Goal: Information Seeking & Learning: Learn about a topic

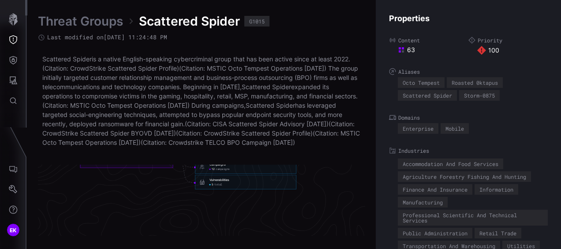
scroll to position [2029, 570]
click at [220, 169] on div "Vulnerabilities" at bounding box center [220, 167] width 20 height 4
click at [217, 174] on span "total" at bounding box center [218, 172] width 8 height 4
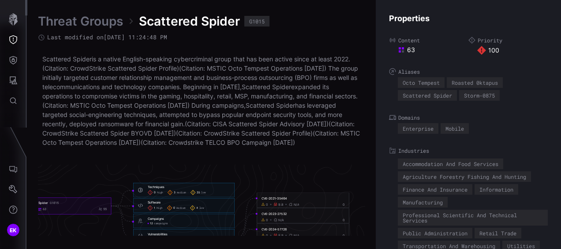
scroll to position [1941, 570]
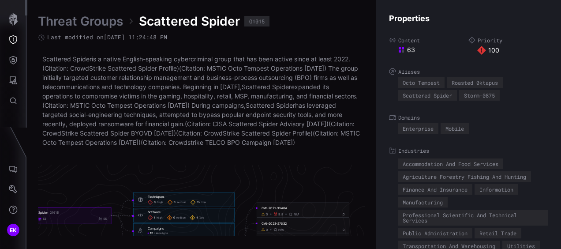
click at [278, 210] on div "CVE-2021-35464" at bounding box center [303, 208] width 83 height 4
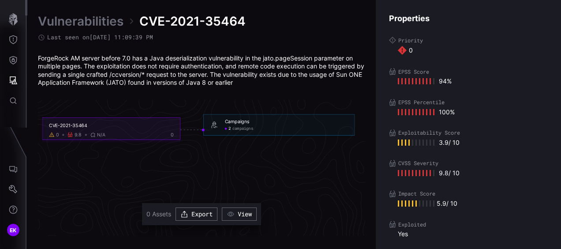
scroll to position [1920, 501]
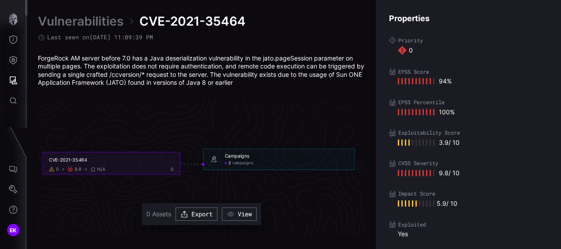
click at [235, 163] on span "campaigns" at bounding box center [242, 163] width 21 height 5
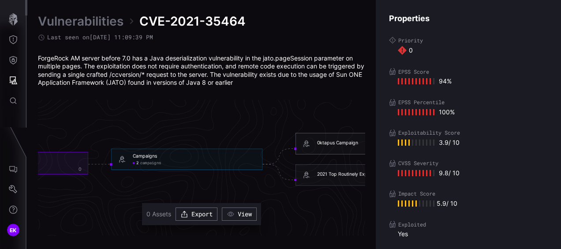
click at [324, 144] on div "0ktapus Campaign" at bounding box center [337, 143] width 41 height 6
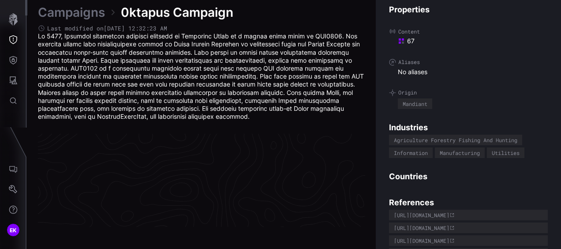
scroll to position [1942, 501]
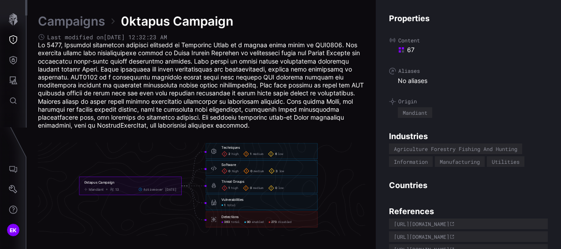
click at [233, 188] on span "high" at bounding box center [234, 188] width 7 height 4
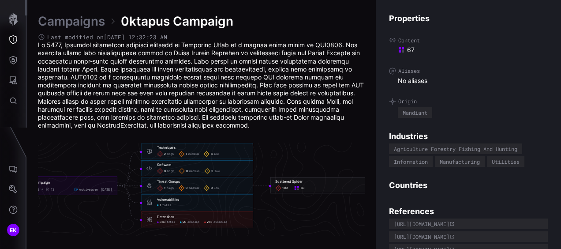
click at [287, 183] on div "Scattered Spider" at bounding box center [288, 182] width 27 height 4
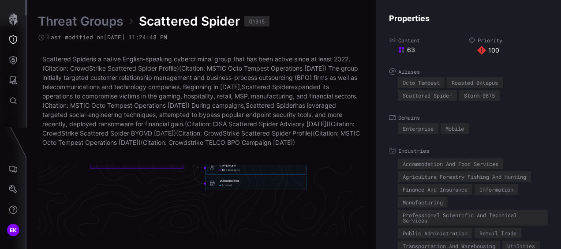
scroll to position [2002, 501]
click at [225, 175] on span "total" at bounding box center [229, 173] width 8 height 4
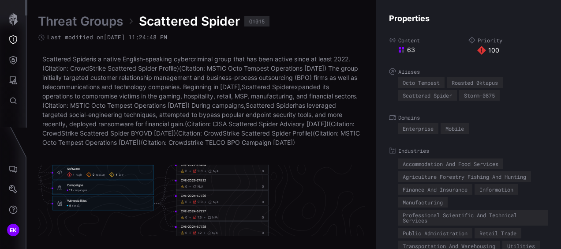
scroll to position [1913, 592]
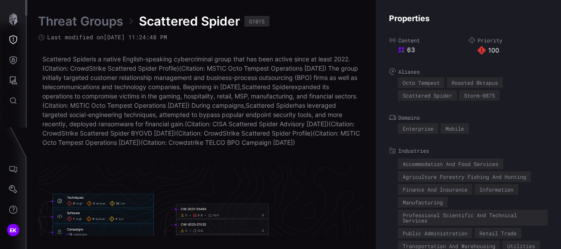
click at [198, 211] on div "CVE-2021-35464" at bounding box center [222, 209] width 83 height 4
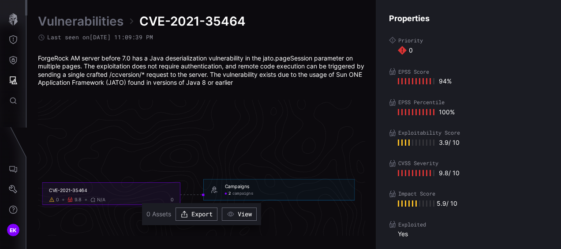
scroll to position [1876, 501]
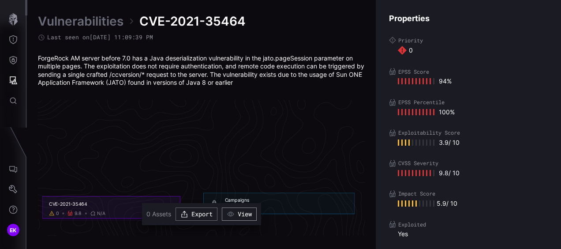
click at [231, 212] on icon "button" at bounding box center [231, 214] width 8 height 8
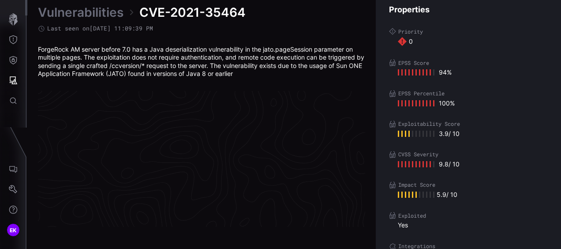
scroll to position [1920, 501]
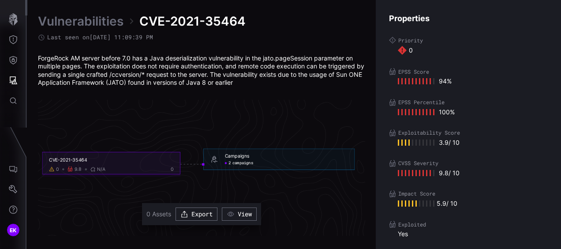
click at [237, 161] on span "campaigns" at bounding box center [242, 163] width 21 height 5
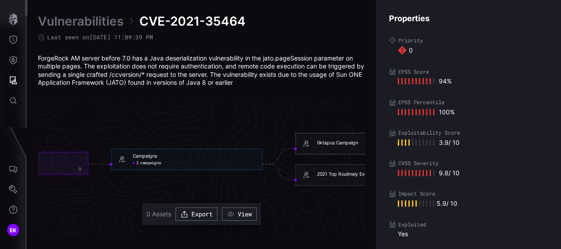
click at [326, 143] on div "0ktapus Campaign" at bounding box center [337, 143] width 41 height 6
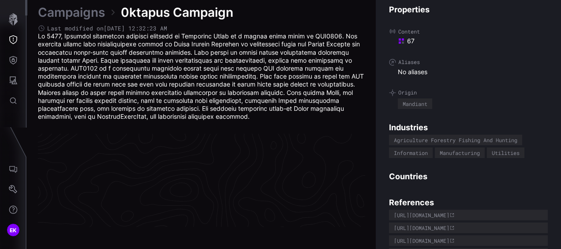
scroll to position [1942, 501]
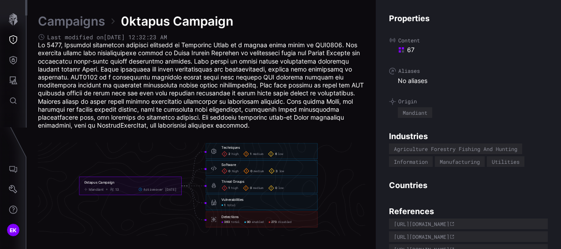
click at [275, 222] on span "273" at bounding box center [273, 222] width 5 height 4
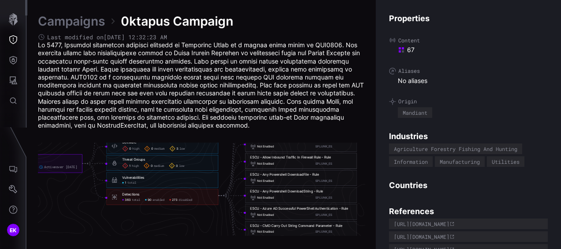
scroll to position [1932, 531]
click at [71, 26] on link "Campaigns" at bounding box center [71, 21] width 67 height 16
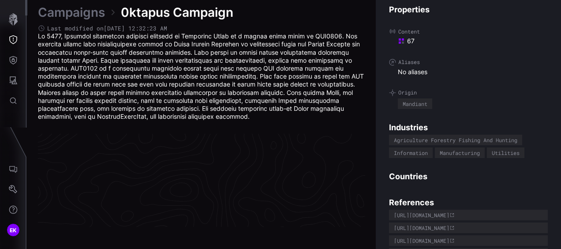
scroll to position [1942, 501]
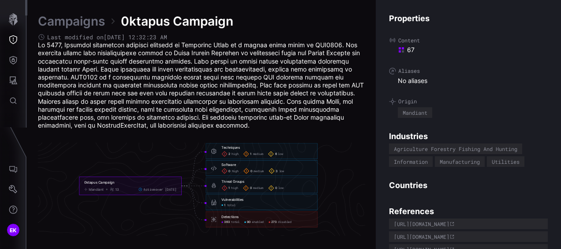
click at [64, 30] on div "Campaigns 0ktapus Campaign Last modified on [DATE] 12:32:23 AM" at bounding box center [201, 71] width 327 height 116
click at [66, 25] on link "Campaigns" at bounding box center [71, 21] width 67 height 16
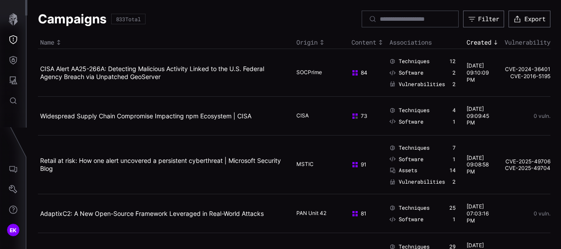
click at [84, 24] on h1 "Campaigns" at bounding box center [72, 19] width 69 height 16
click at [18, 56] on button "Defense Surface" at bounding box center [13, 60] width 26 height 20
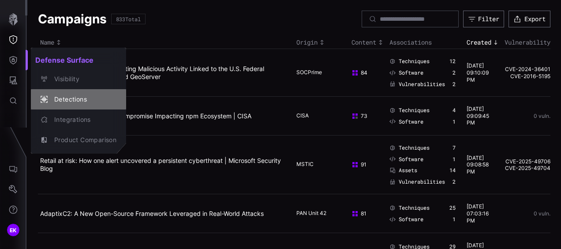
click at [47, 94] on div "Detections" at bounding box center [78, 99] width 88 height 12
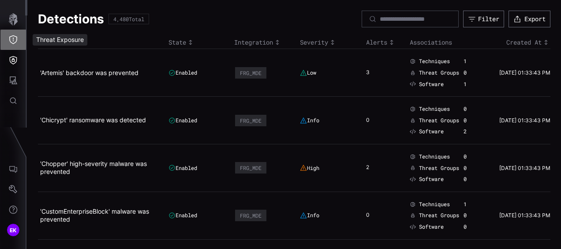
click at [10, 39] on icon "Threat Exposure" at bounding box center [13, 39] width 8 height 9
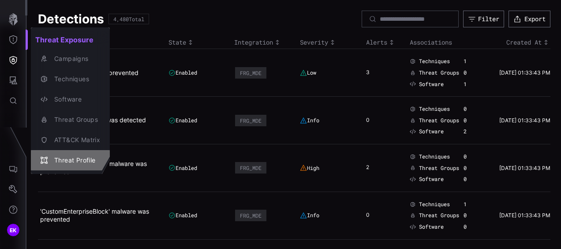
click at [48, 160] on div "button" at bounding box center [45, 160] width 9 height 7
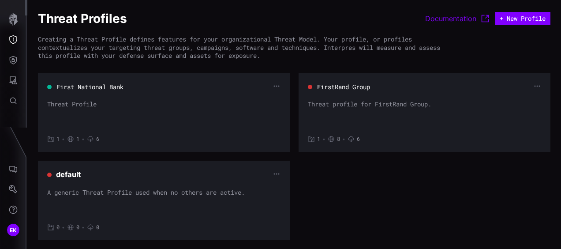
click at [86, 85] on button "First National Bank" at bounding box center [90, 86] width 68 height 9
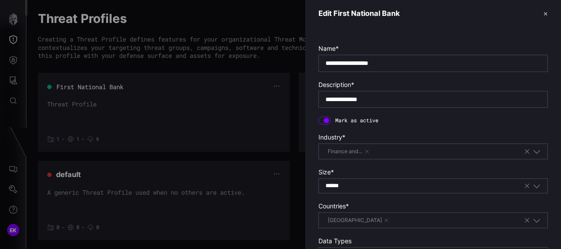
click at [14, 80] on div at bounding box center [280, 124] width 561 height 249
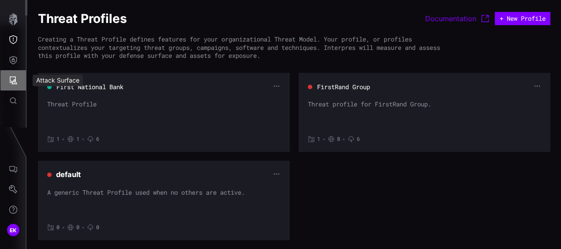
click at [15, 85] on button "Attack Surface" at bounding box center [13, 80] width 26 height 20
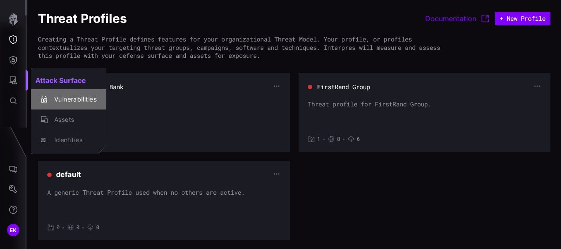
click at [41, 101] on icon "button" at bounding box center [44, 99] width 7 height 7
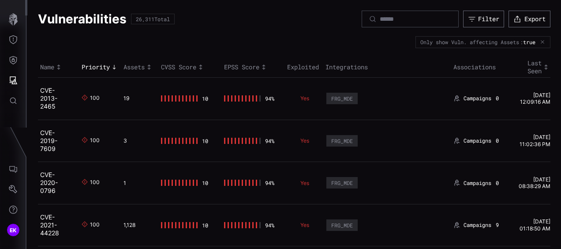
click at [528, 70] on div "Last Seen" at bounding box center [532, 67] width 35 height 16
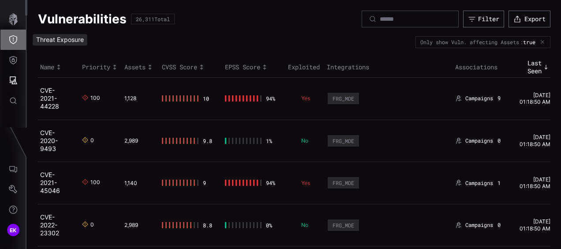
click at [22, 42] on button "Threat Exposure" at bounding box center [13, 40] width 26 height 20
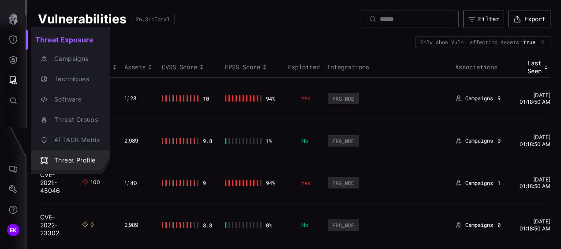
click at [62, 158] on div "Threat Profile" at bounding box center [75, 160] width 50 height 11
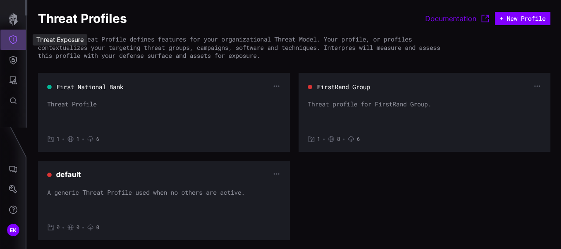
click at [8, 35] on button "Threat Exposure" at bounding box center [13, 40] width 26 height 20
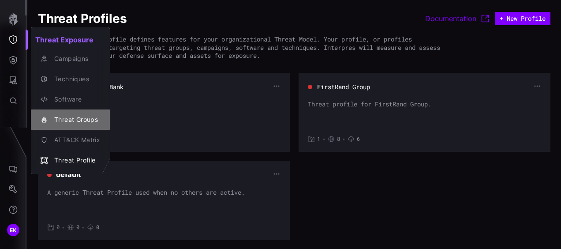
click at [57, 123] on div "Threat Groups" at bounding box center [75, 119] width 50 height 11
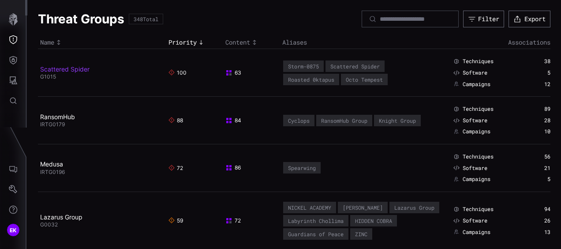
click at [75, 70] on link "Scattered Spider" at bounding box center [64, 68] width 49 height 7
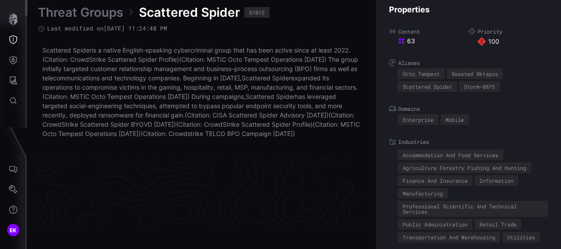
scroll to position [1958, 501]
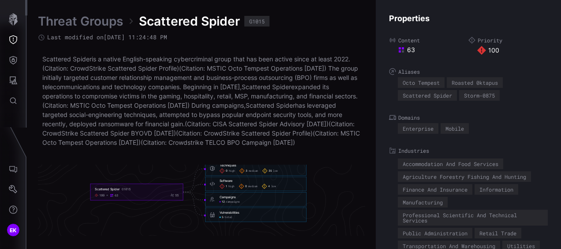
click at [225, 219] on span "total" at bounding box center [229, 217] width 8 height 4
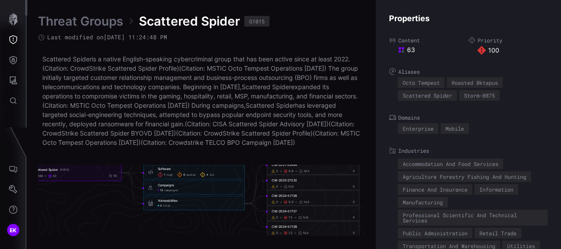
click at [166, 192] on span "campaigns" at bounding box center [171, 190] width 14 height 4
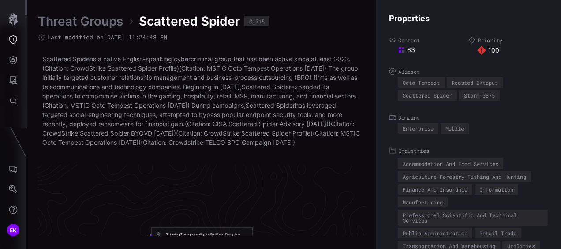
scroll to position [1872, 617]
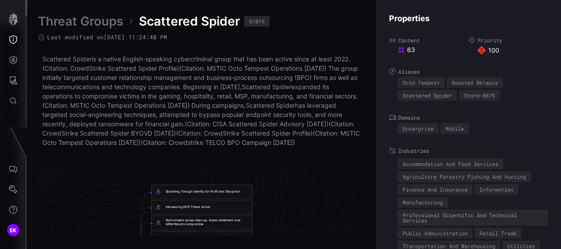
click at [225, 193] on div "Spidering Through Identity for Profit and Disruption" at bounding box center [203, 191] width 74 height 4
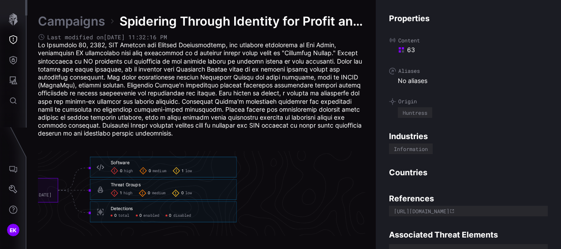
scroll to position [1946, 623]
click at [119, 215] on span "total" at bounding box center [119, 215] width 11 height 5
drag, startPoint x: 168, startPoint y: 215, endPoint x: 147, endPoint y: 213, distance: 20.5
click at [147, 213] on div "0 total 0 enabled 0 disabled" at bounding box center [167, 215] width 120 height 5
click at [147, 213] on span "enabled" at bounding box center [146, 215] width 15 height 5
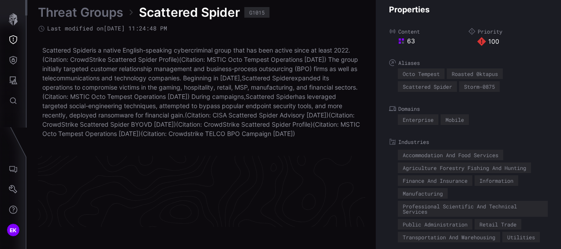
scroll to position [1958, 501]
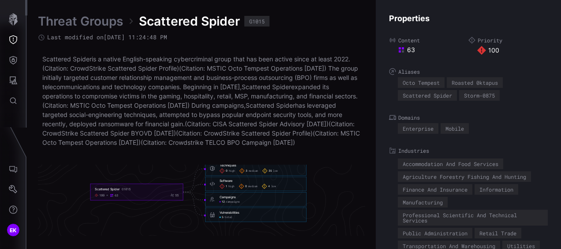
click at [228, 219] on span "total" at bounding box center [229, 217] width 8 height 4
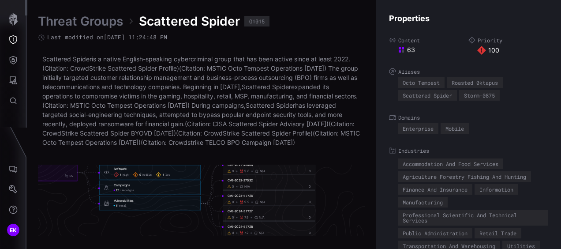
scroll to position [1958, 552]
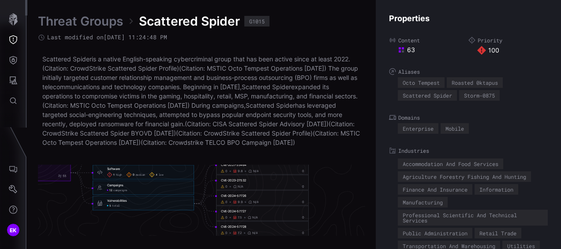
click at [242, 218] on div "CVE-2024-57727 0 7.5 N/A 0" at bounding box center [262, 213] width 93 height 15
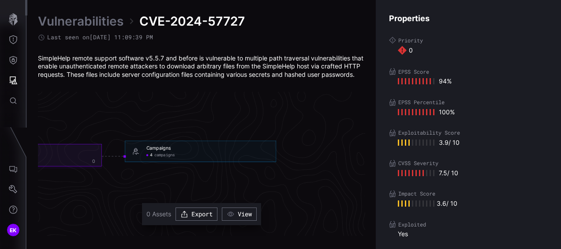
scroll to position [1920, 581]
click at [157, 157] on span "campaigns" at bounding box center [163, 154] width 21 height 5
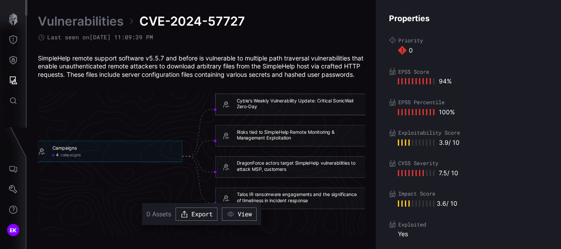
click at [255, 109] on div "Cyble's Weekly Vulnerability Update: Critical SonicWall Zero-Day" at bounding box center [298, 103] width 123 height 12
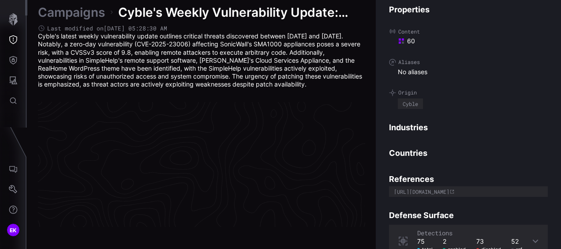
scroll to position [1926, 501]
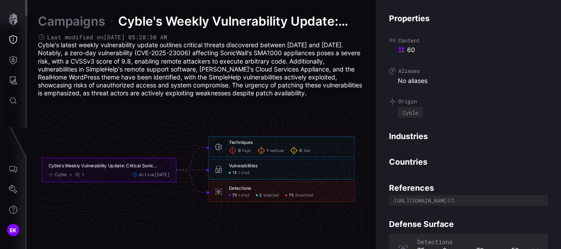
click at [234, 186] on div "Detections" at bounding box center [240, 188] width 22 height 6
click at [297, 194] on span "disabled" at bounding box center [304, 194] width 18 height 5
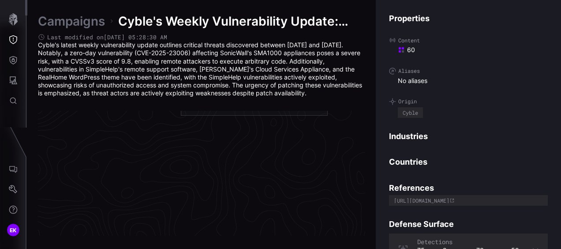
scroll to position [2076, 619]
click at [63, 14] on link "Campaigns" at bounding box center [71, 21] width 67 height 16
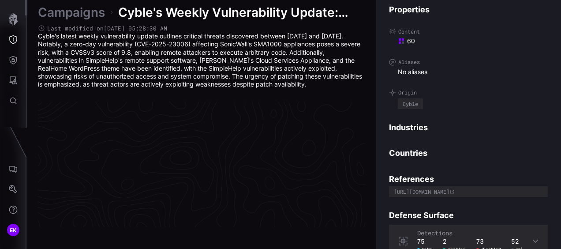
scroll to position [1926, 501]
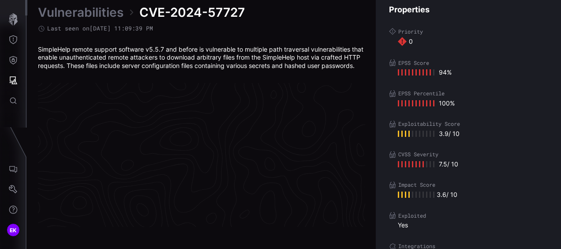
scroll to position [1920, 501]
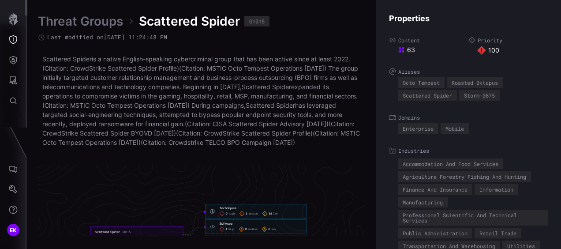
scroll to position [1958, 501]
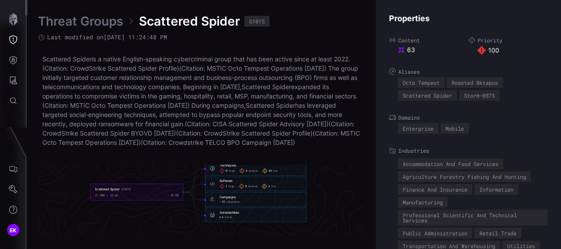
click at [254, 172] on span "medium" at bounding box center [253, 171] width 9 height 4
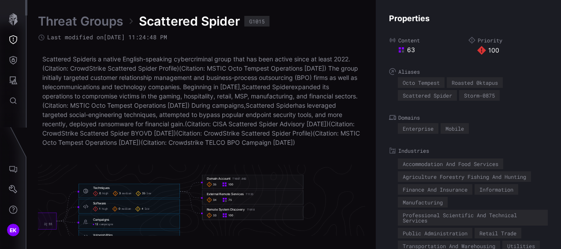
scroll to position [1934, 566]
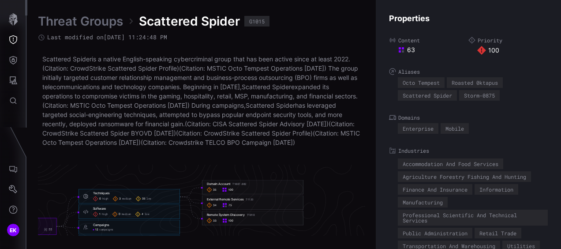
click at [268, 208] on div "34 75" at bounding box center [253, 204] width 92 height 5
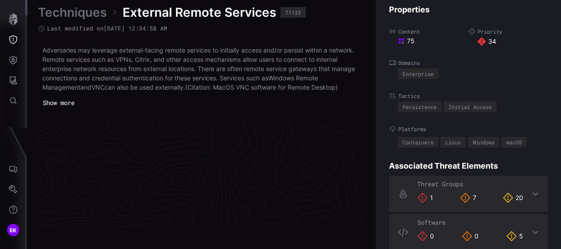
scroll to position [1936, 501]
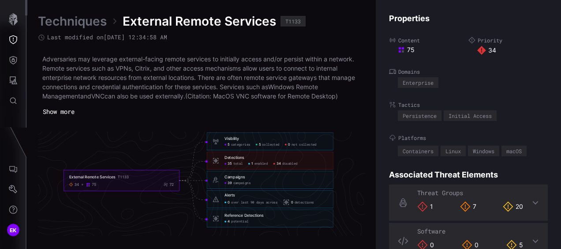
click at [287, 163] on span "disabled" at bounding box center [289, 164] width 15 height 4
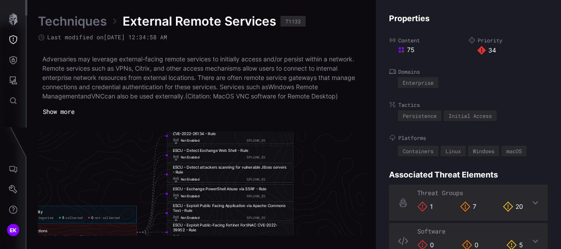
scroll to position [1865, 619]
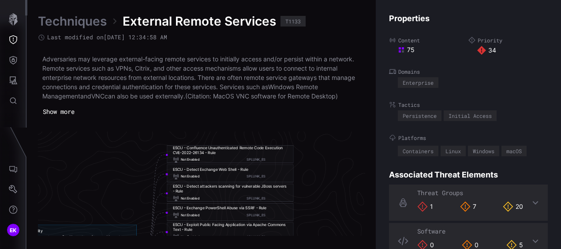
click at [215, 175] on div "Not Enabled SPLUNK_ES" at bounding box center [230, 176] width 115 height 7
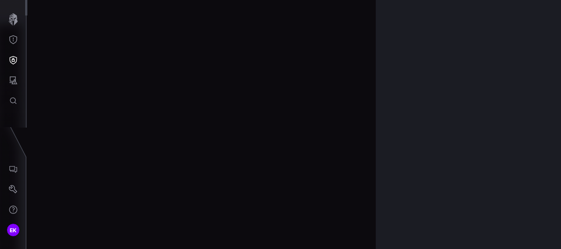
scroll to position [1942, 501]
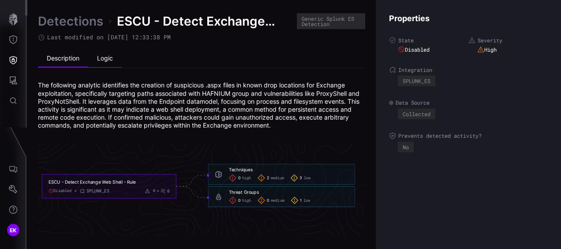
drag, startPoint x: 105, startPoint y: 57, endPoint x: 112, endPoint y: 57, distance: 6.6
click at [110, 56] on li "Logic" at bounding box center [105, 59] width 34 height 18
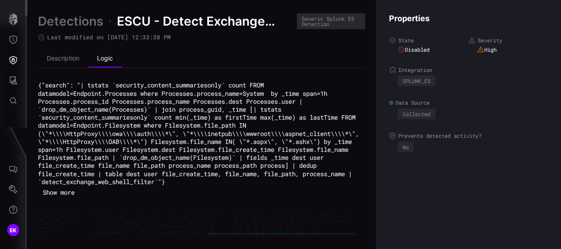
drag, startPoint x: 226, startPoint y: 89, endPoint x: 411, endPoint y: 196, distance: 213.3
click at [411, 196] on div "Detections ESCU - Detect Exchange Web Shell - Rule Generic Splunk ES Detection …" at bounding box center [294, 124] width 534 height 249
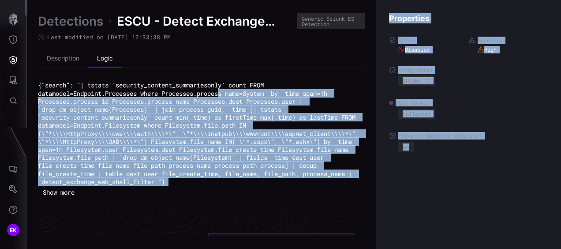
click at [202, 162] on code "{"search": "| tstats `security_content_summariesonly` count FROM datamodel=Endp…" at bounding box center [200, 133] width 325 height 105
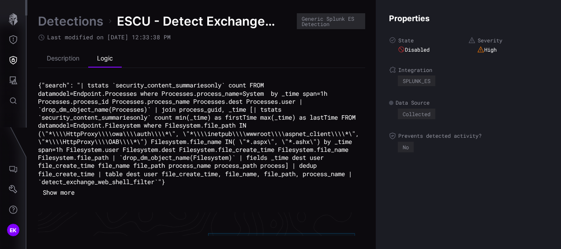
drag, startPoint x: 367, startPoint y: 65, endPoint x: 374, endPoint y: 67, distance: 6.7
click at [371, 67] on div "Detections ESCU - Detect Exchange Web Shell - Rule Generic Splunk ES Detection …" at bounding box center [294, 124] width 534 height 249
drag, startPoint x: 374, startPoint y: 67, endPoint x: 481, endPoint y: 95, distance: 110.8
click at [480, 95] on div "Properties State Disabled Severity High Integration SPLUNK_ES Data Source Colle…" at bounding box center [468, 124] width 185 height 249
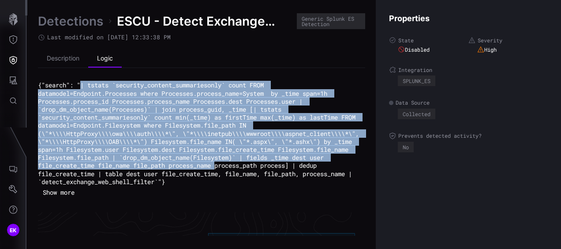
drag, startPoint x: 83, startPoint y: 84, endPoint x: 122, endPoint y: 173, distance: 97.4
click at [122, 173] on code "{"search": "| tstats `security_content_summariesonly` count FROM datamodel=Endp…" at bounding box center [200, 133] width 325 height 105
drag, startPoint x: 39, startPoint y: 84, endPoint x: 163, endPoint y: 195, distance: 165.9
click at [163, 195] on div "{"search": "| tstats `security_content_summariesonly` count FROM datamodel=Endp…" at bounding box center [201, 140] width 327 height 118
click at [64, 198] on button "Show more" at bounding box center [58, 192] width 37 height 12
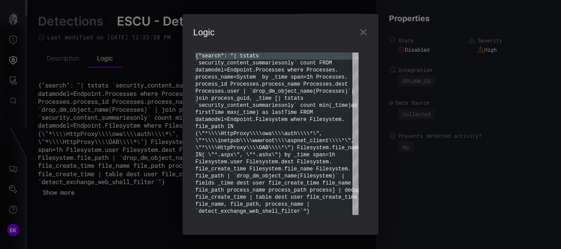
scroll to position [0, 0]
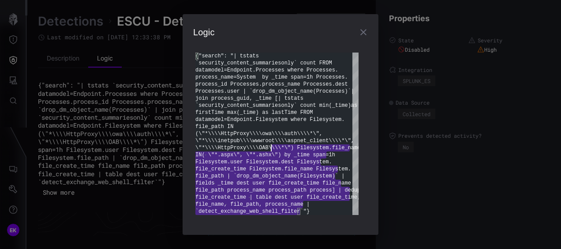
type textarea "**********"
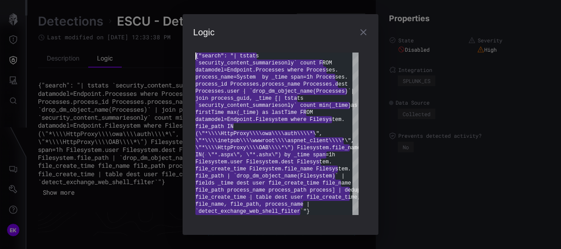
drag, startPoint x: 310, startPoint y: 213, endPoint x: 189, endPoint y: 52, distance: 201.3
click at [195, 52] on div "{"search": "| tstats `security_content_summariesonly` count FROM datamodel=Endp…" at bounding box center [276, 133] width 163 height 162
click at [134, 69] on div "Logic {"search": "| tstats `security_content_summariesonly` count FROM datamode…" at bounding box center [280, 124] width 561 height 249
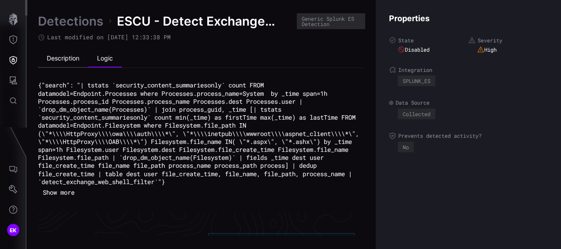
click at [60, 67] on li "Description" at bounding box center [63, 59] width 50 height 18
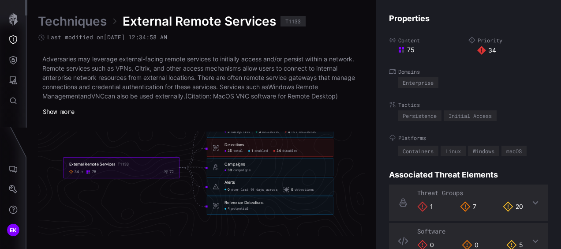
scroll to position [1936, 501]
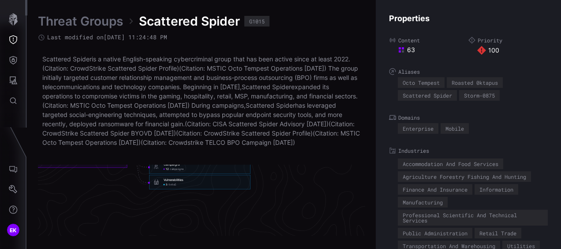
scroll to position [1958, 557]
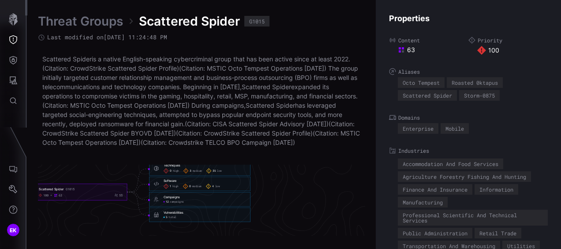
click at [188, 173] on icon at bounding box center [185, 170] width 5 height 5
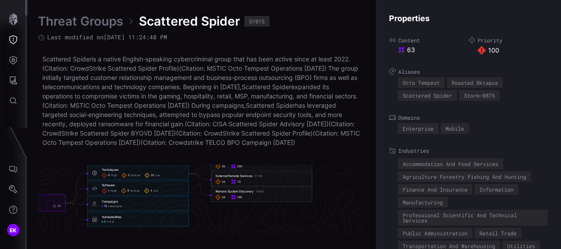
click at [247, 184] on div "34 75" at bounding box center [262, 181] width 92 height 5
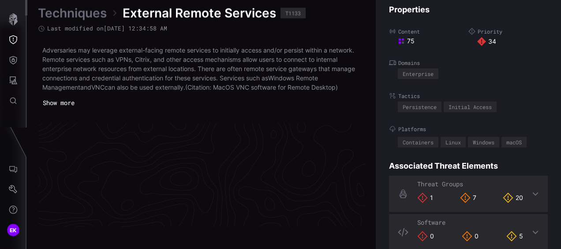
scroll to position [1936, 501]
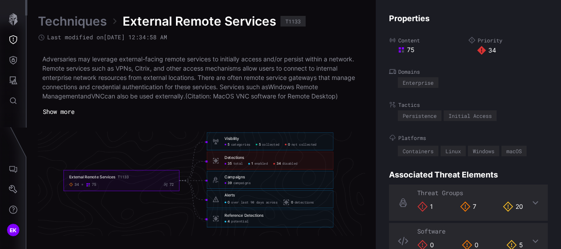
click at [266, 153] on div "Detections 35 total 1 enabled 34 disabled" at bounding box center [270, 161] width 127 height 18
click at [284, 163] on span "disabled" at bounding box center [289, 164] width 15 height 4
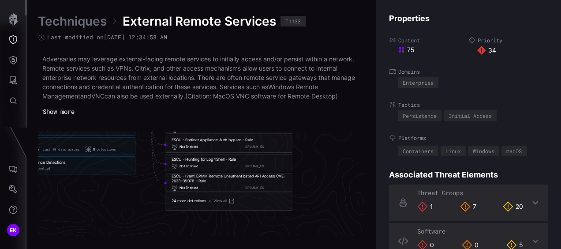
scroll to position [2024, 621]
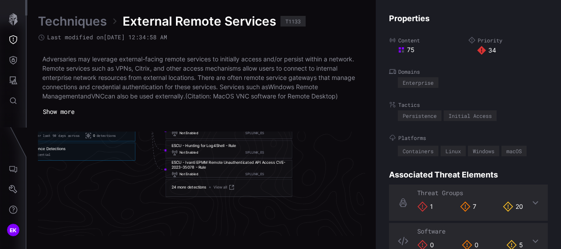
drag, startPoint x: 170, startPoint y: 187, endPoint x: 209, endPoint y: 192, distance: 38.7
click at [209, 192] on div "24 more detections View all" at bounding box center [229, 188] width 127 height 18
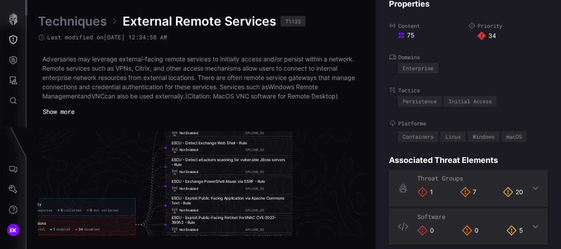
scroll to position [22, 0]
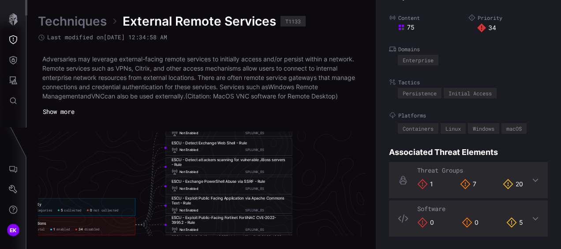
click at [534, 180] on div "Threat Groups 1 7 20" at bounding box center [468, 180] width 159 height 36
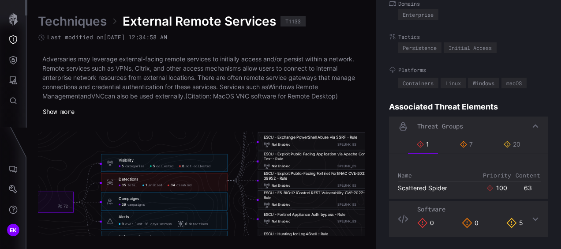
scroll to position [1936, 530]
click at [156, 183] on span "enabled" at bounding box center [154, 185] width 14 height 4
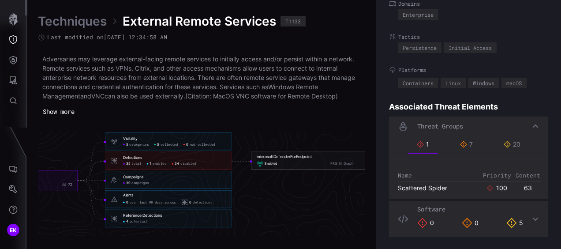
click at [312, 162] on div "Enabled FRG_M_Graph" at bounding box center [314, 164] width 115 height 7
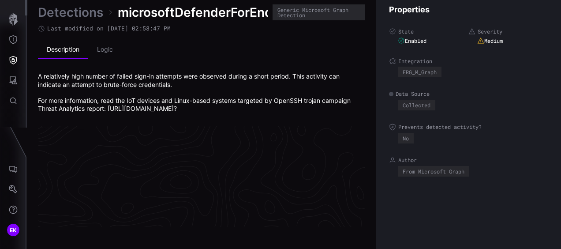
scroll to position [1942, 501]
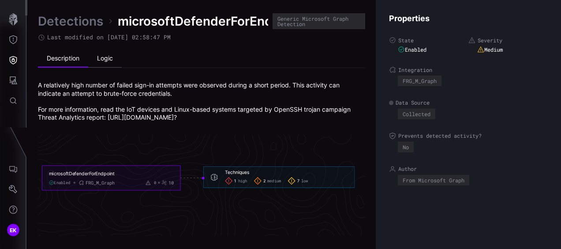
click at [114, 59] on li "Logic" at bounding box center [105, 59] width 34 height 18
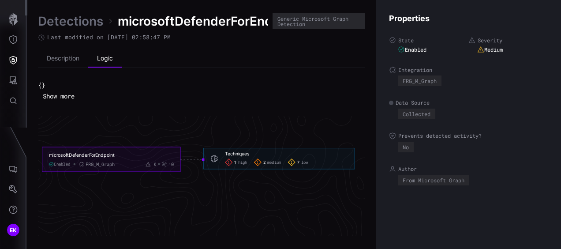
click at [57, 98] on button "Show more" at bounding box center [58, 96] width 41 height 13
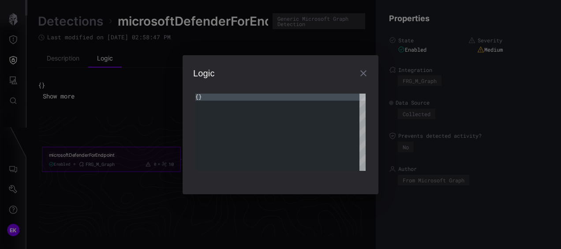
click at [367, 76] on icon "button" at bounding box center [363, 73] width 11 height 11
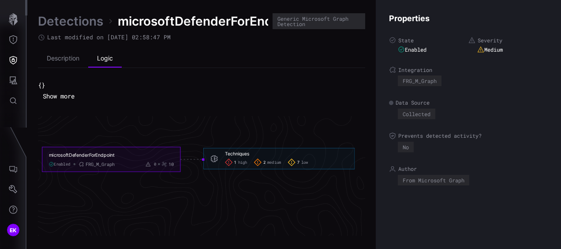
click at [82, 27] on link "Detections" at bounding box center [70, 21] width 65 height 16
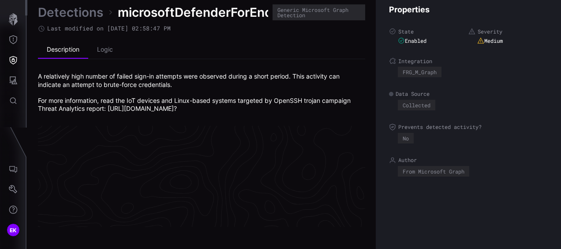
scroll to position [1942, 501]
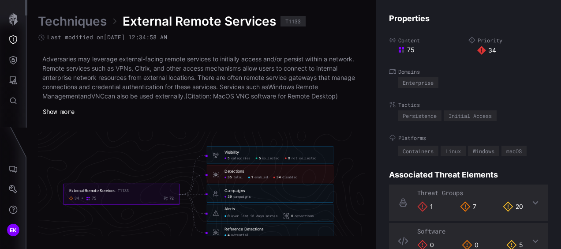
scroll to position [1936, 501]
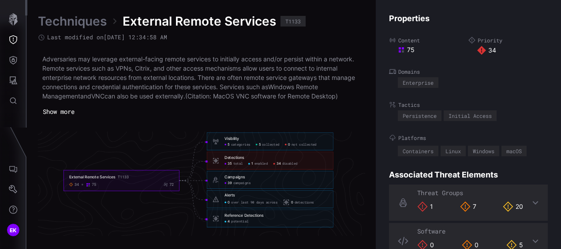
click at [280, 162] on span "34" at bounding box center [279, 164] width 4 height 4
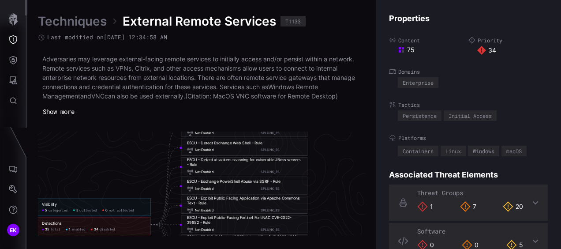
scroll to position [1848, 605]
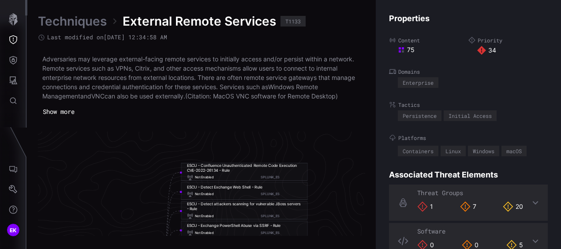
drag, startPoint x: 233, startPoint y: 188, endPoint x: 229, endPoint y: 191, distance: 4.7
click at [229, 191] on div "ESCU - Detect Exchange Web Shell - Rule Not Enabled SPLUNK_ES" at bounding box center [244, 191] width 115 height 13
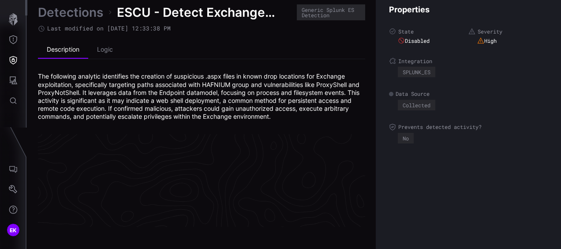
scroll to position [1942, 501]
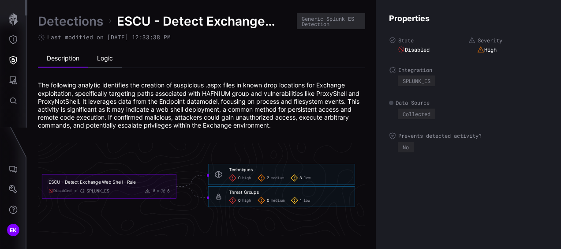
drag, startPoint x: 108, startPoint y: 56, endPoint x: 111, endPoint y: 60, distance: 5.0
click at [108, 60] on li "Logic" at bounding box center [105, 59] width 34 height 18
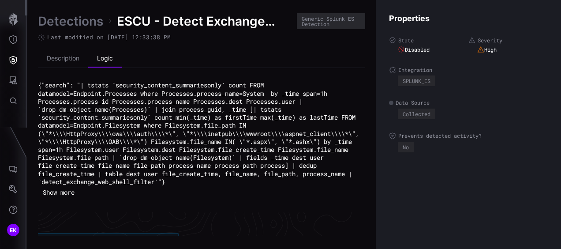
scroll to position [1942, 1003]
